Goal: Task Accomplishment & Management: Complete application form

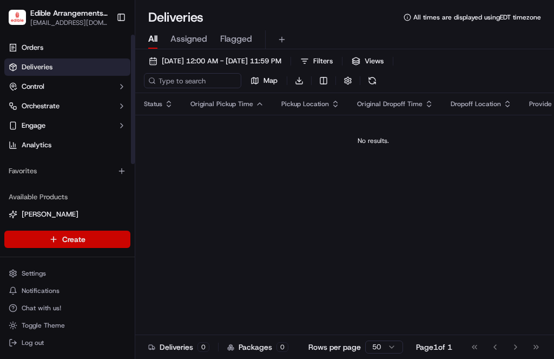
click at [101, 239] on html "Edible Arrangements - [GEOGRAPHIC_DATA] [EMAIL_ADDRESS][DOMAIN_NAME] Toggle Sid…" at bounding box center [277, 179] width 554 height 359
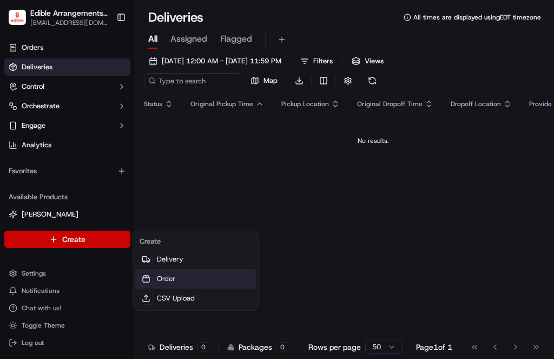
click at [162, 280] on link "Order" at bounding box center [195, 278] width 121 height 19
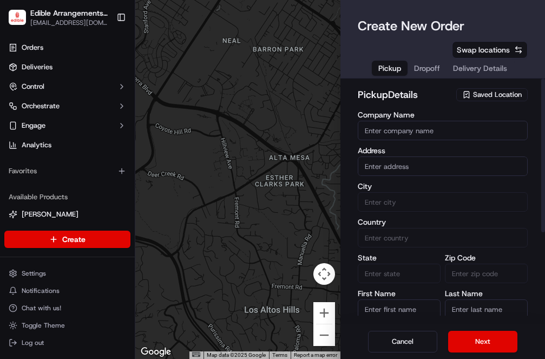
click at [476, 90] on span "Saved Location" at bounding box center [497, 95] width 49 height 10
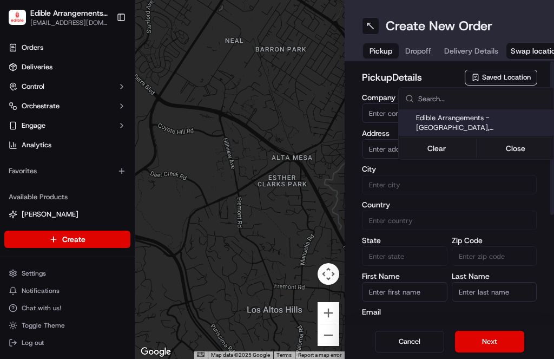
click at [464, 116] on span "Edible Arrangements - [GEOGRAPHIC_DATA], [GEOGRAPHIC_DATA] (FL1132)" at bounding box center [482, 122] width 133 height 19
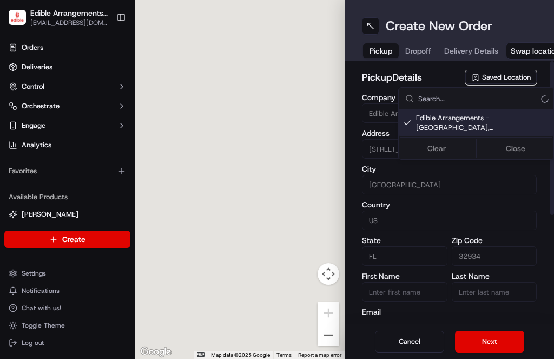
type input "Edible Arrangements - [GEOGRAPHIC_DATA], [GEOGRAPHIC_DATA]"
type input "[STREET_ADDRESS][US_STATE]"
type input "[GEOGRAPHIC_DATA]"
type input "US"
type input "FL"
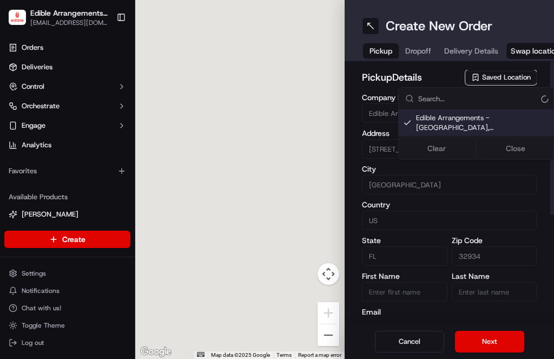
type input "32934"
type input "[EMAIL_ADDRESS][DOMAIN_NAME]"
type input "[PHONE_NUMBER]"
type textarea "Please come inside the store to pick up the arrangement."
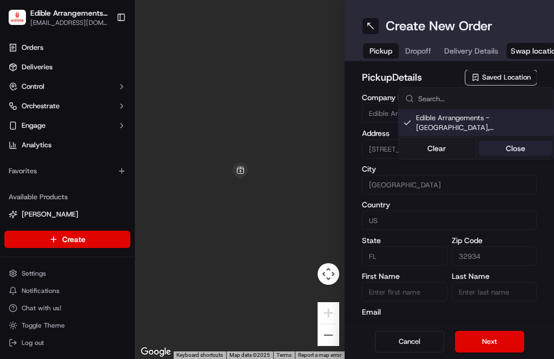
click at [514, 150] on button "Close" at bounding box center [516, 148] width 74 height 15
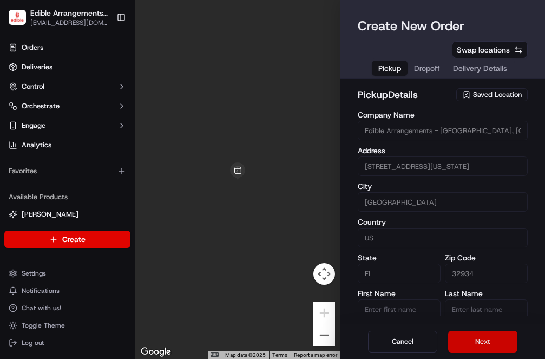
click at [469, 334] on button "Next" at bounding box center [482, 342] width 69 height 22
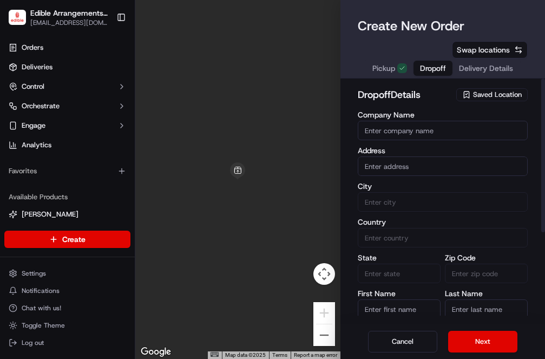
click at [397, 147] on div "Address" at bounding box center [443, 161] width 170 height 29
click at [401, 156] on input "text" at bounding box center [443, 165] width 170 height 19
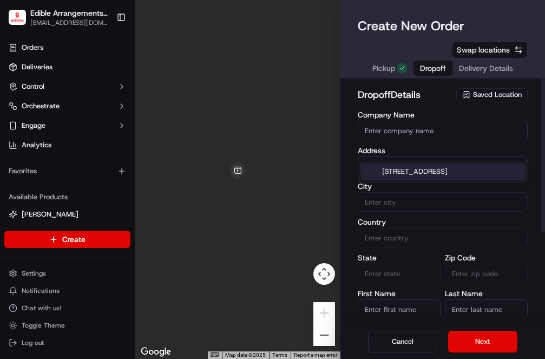
click at [420, 169] on div "[STREET_ADDRESS]" at bounding box center [442, 171] width 165 height 16
type input "[STREET_ADDRESS]"
type input "St. Cloud"
type input "[GEOGRAPHIC_DATA]"
type input "FL"
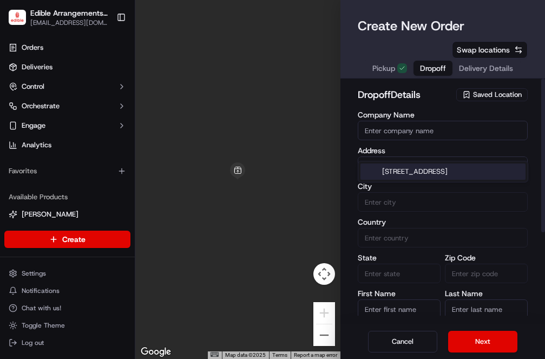
type input "34772"
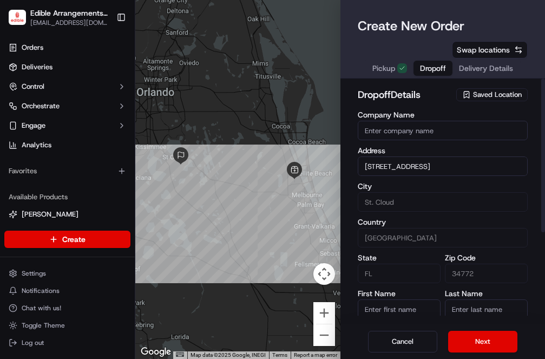
type input "[STREET_ADDRESS]"
click at [407, 299] on input "First Name" at bounding box center [399, 308] width 83 height 19
type input "crystal"
click at [515, 299] on input "Last Name" at bounding box center [486, 308] width 83 height 19
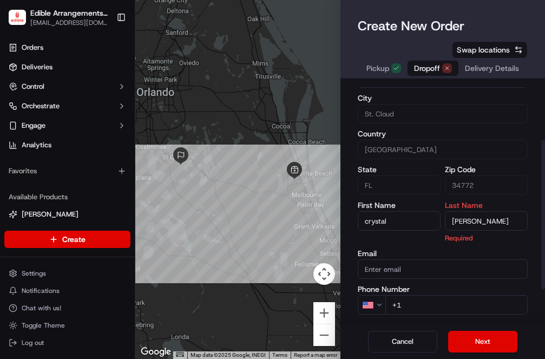
scroll to position [101, 0]
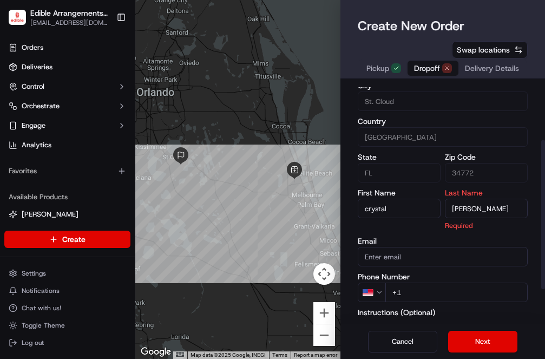
type input "[PERSON_NAME]"
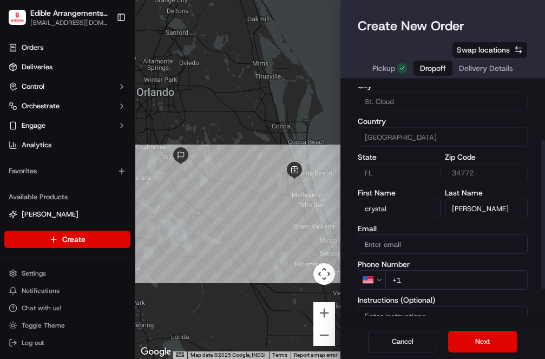
click at [436, 272] on div "First Name [PERSON_NAME] Last Name [PERSON_NAME] Email Phone Number US +1 Instr…" at bounding box center [443, 288] width 170 height 198
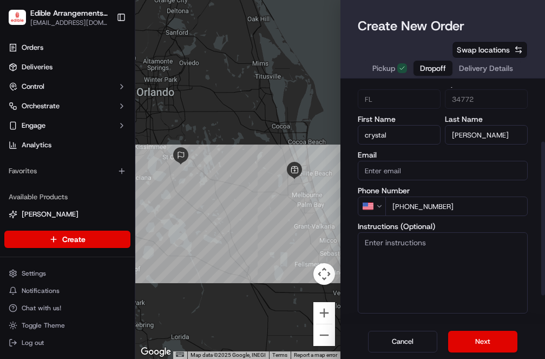
scroll to position [9, 0]
type input "[PHONE_NUMBER]"
click at [488, 331] on button "Next" at bounding box center [482, 342] width 69 height 22
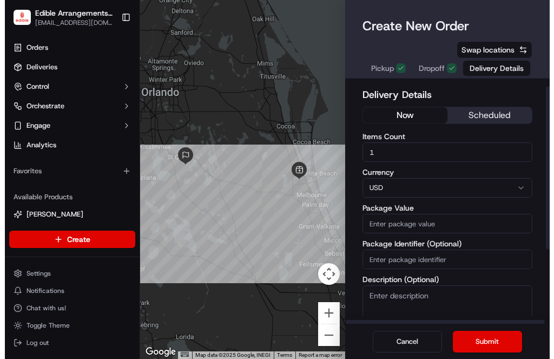
scroll to position [0, 0]
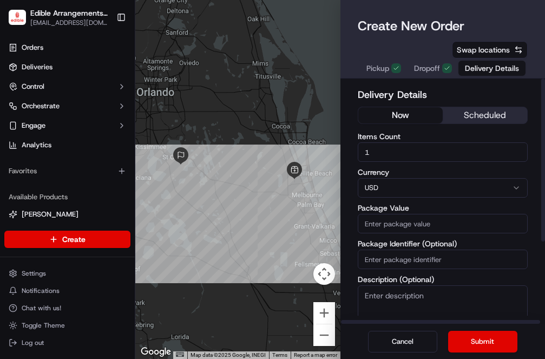
click at [406, 214] on input "Package Value" at bounding box center [443, 223] width 170 height 19
type input "57.44"
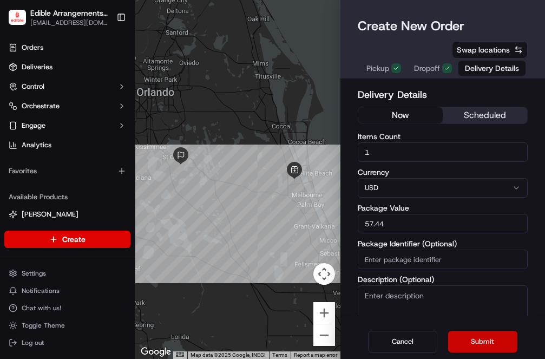
click at [480, 344] on button "Submit" at bounding box center [482, 342] width 69 height 22
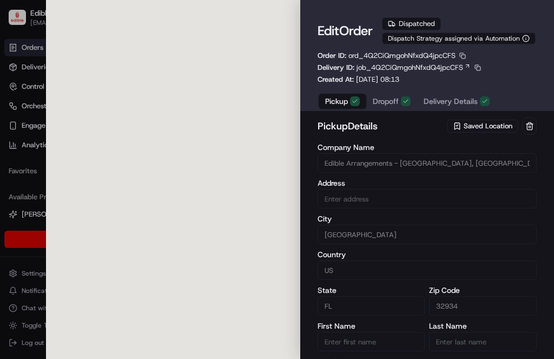
type input "[STREET_ADDRESS][US_STATE]"
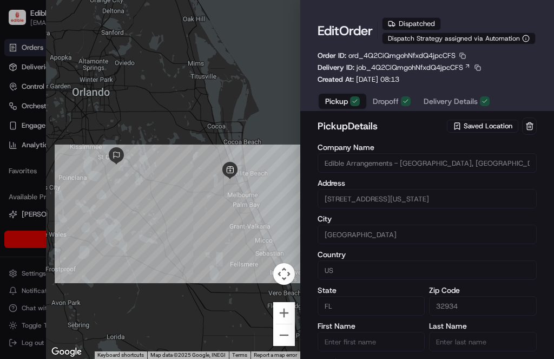
click at [36, 254] on div at bounding box center [277, 179] width 554 height 359
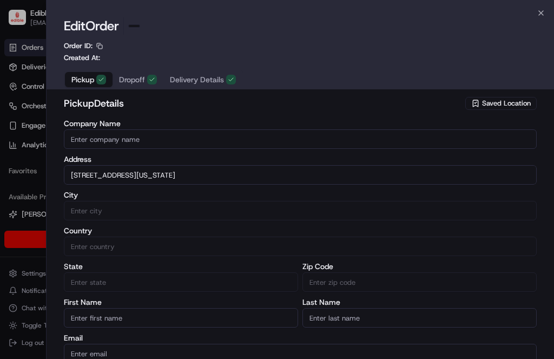
type input "+1"
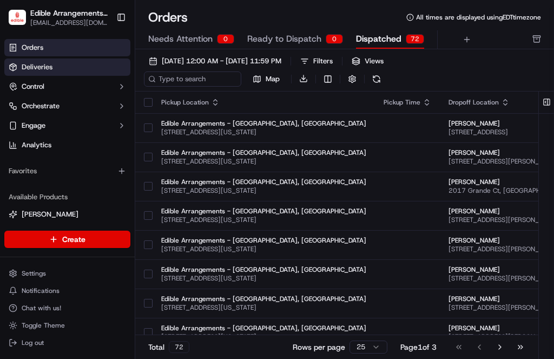
click at [45, 64] on span "Deliveries" at bounding box center [37, 67] width 31 height 10
